Goal: Information Seeking & Learning: Understand process/instructions

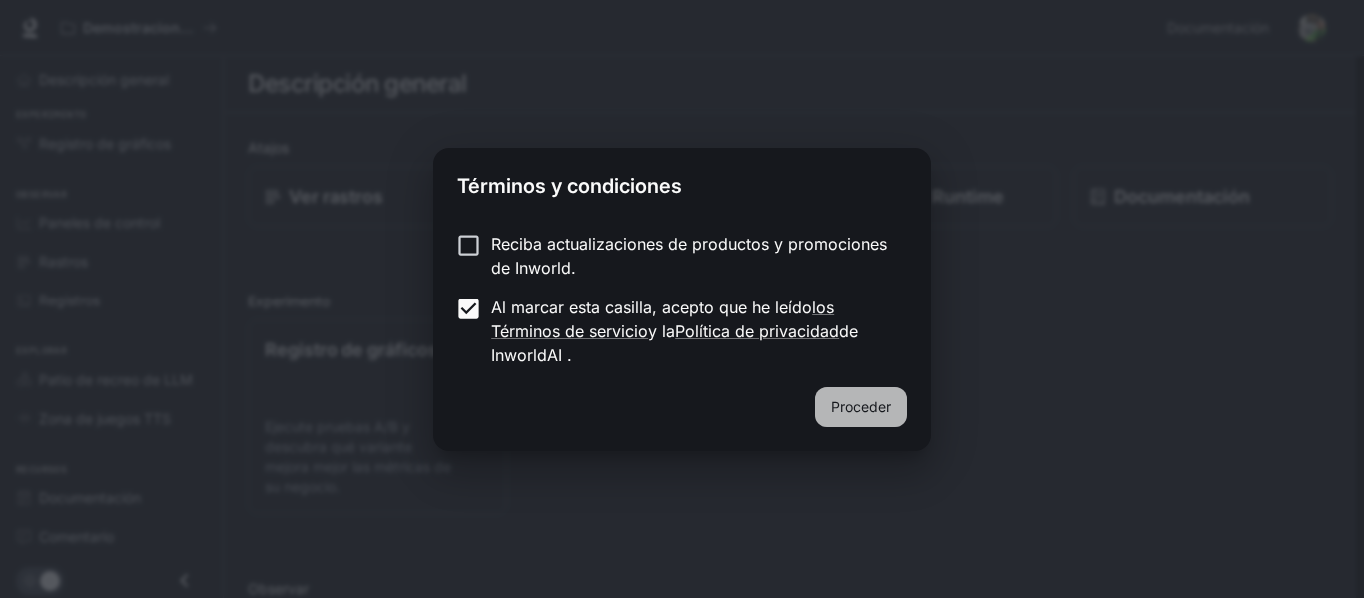
click at [846, 413] on font "Proceder" at bounding box center [860, 406] width 60 height 17
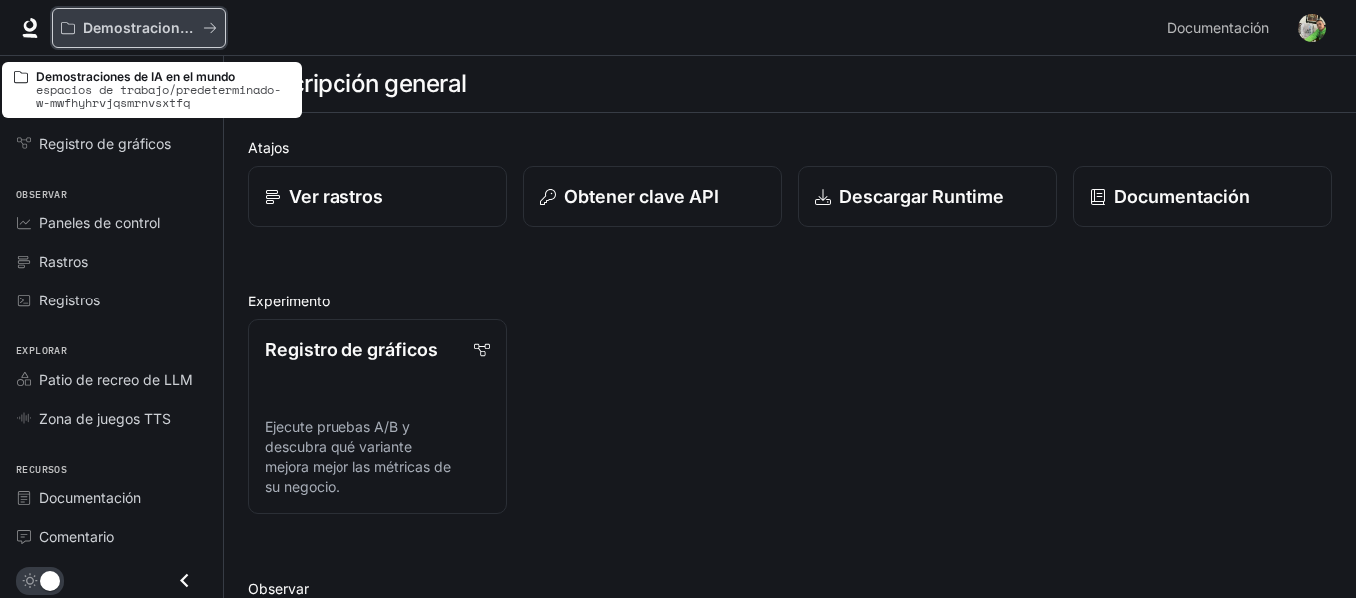
click at [94, 39] on button "Demostraciones de IA en el mundo" at bounding box center [139, 28] width 174 height 40
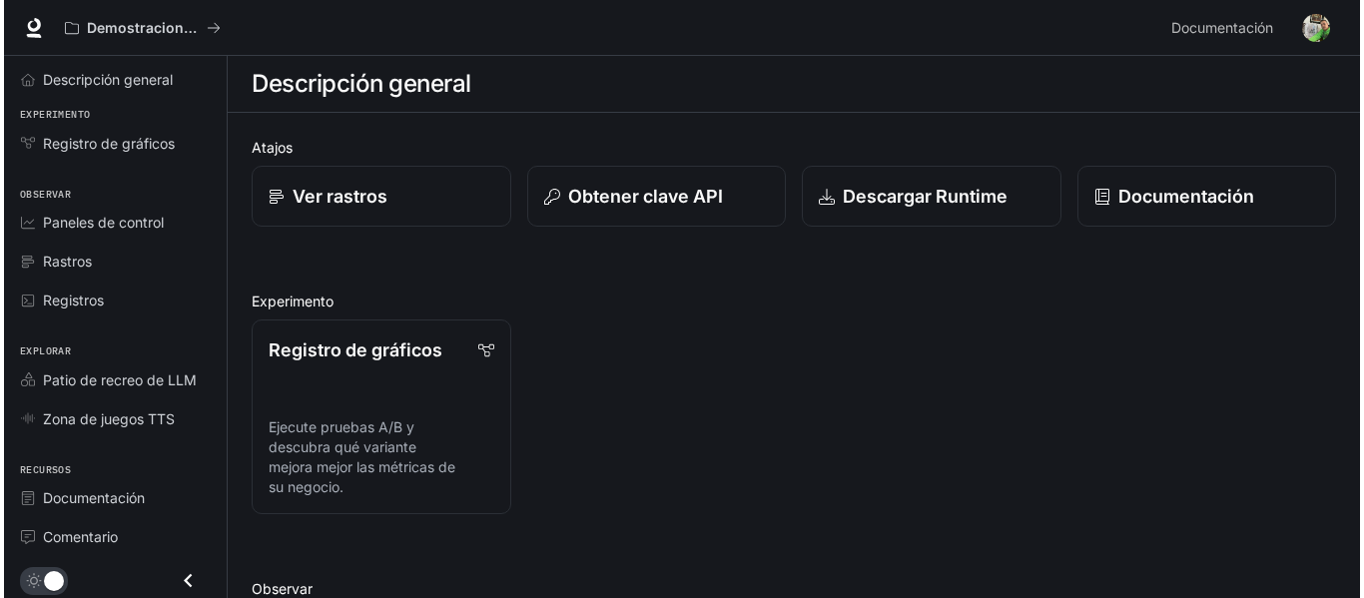
scroll to position [4, 0]
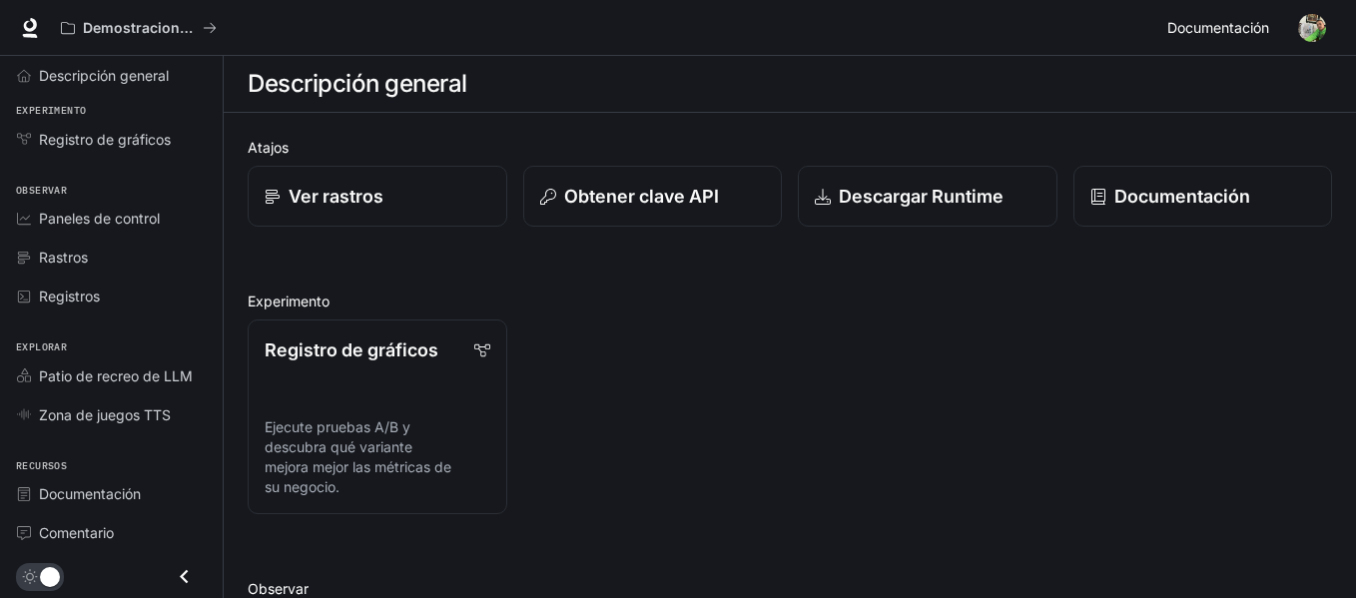
click at [1234, 26] on font "Documentación" at bounding box center [1218, 27] width 102 height 17
